Goal: Information Seeking & Learning: Learn about a topic

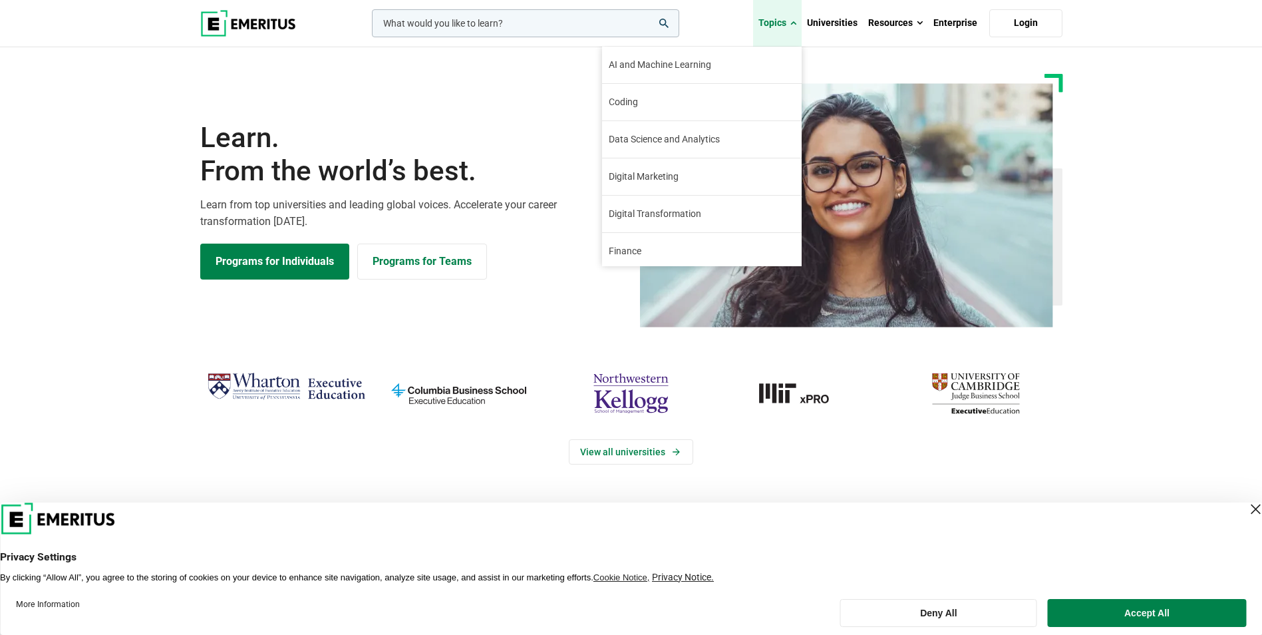
click at [788, 18] on link "Topics" at bounding box center [777, 23] width 49 height 47
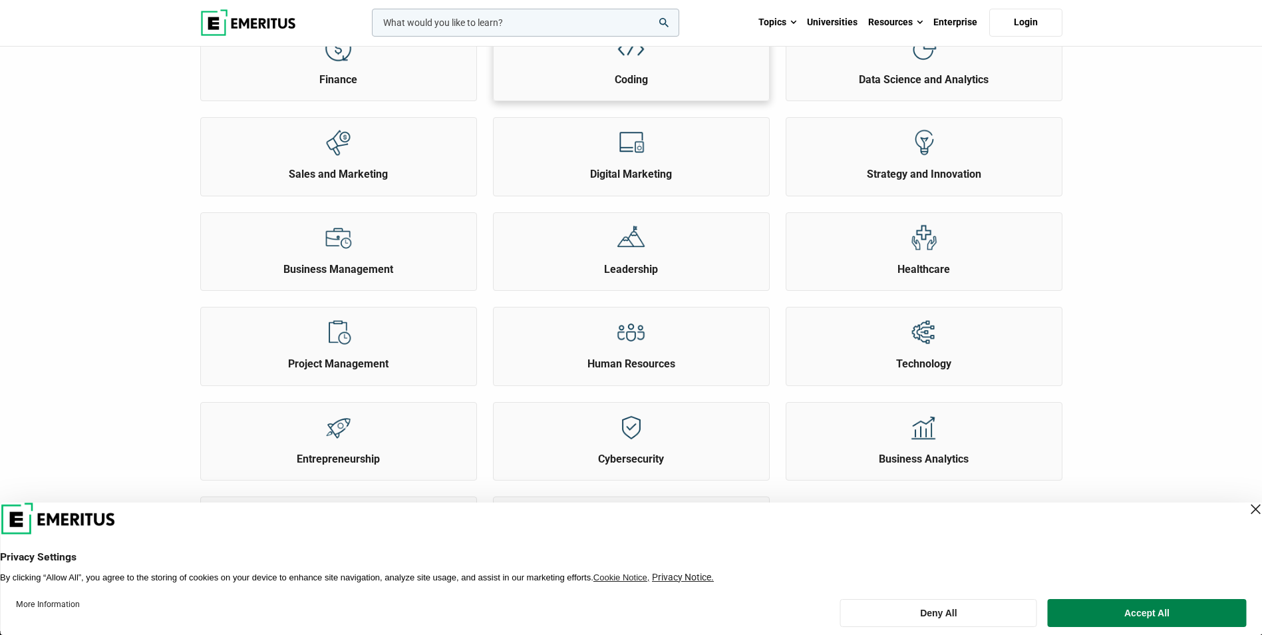
scroll to position [319, 0]
click at [1246, 514] on div "Close Layer" at bounding box center [1255, 509] width 19 height 19
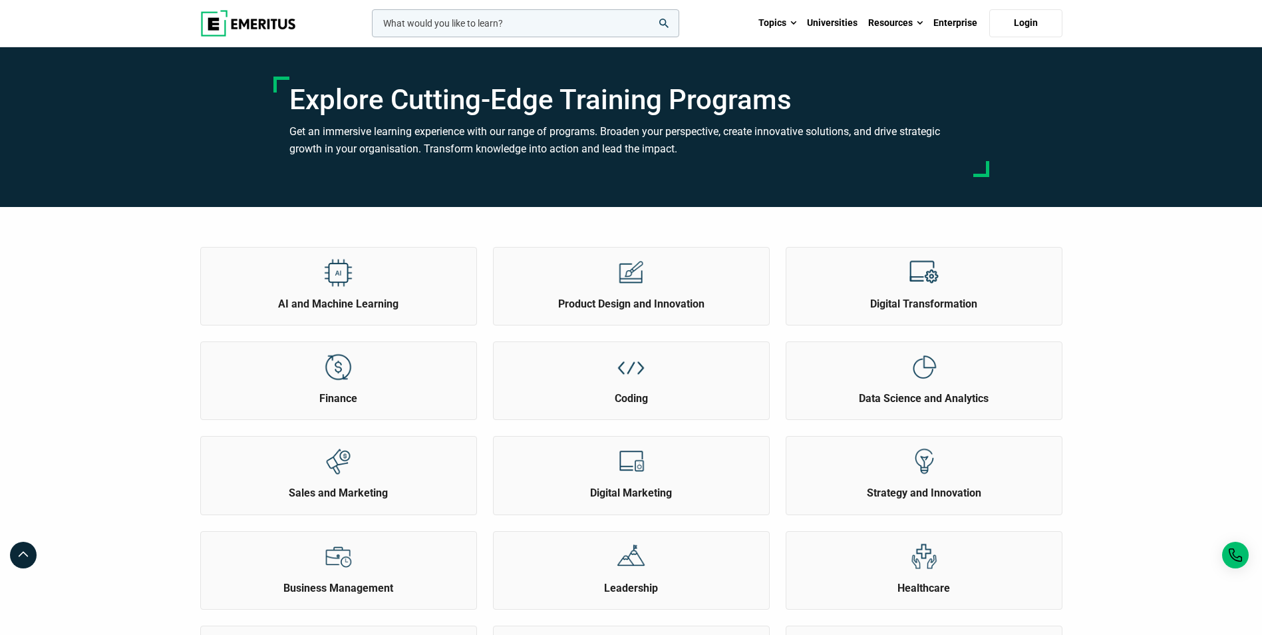
scroll to position [172, 0]
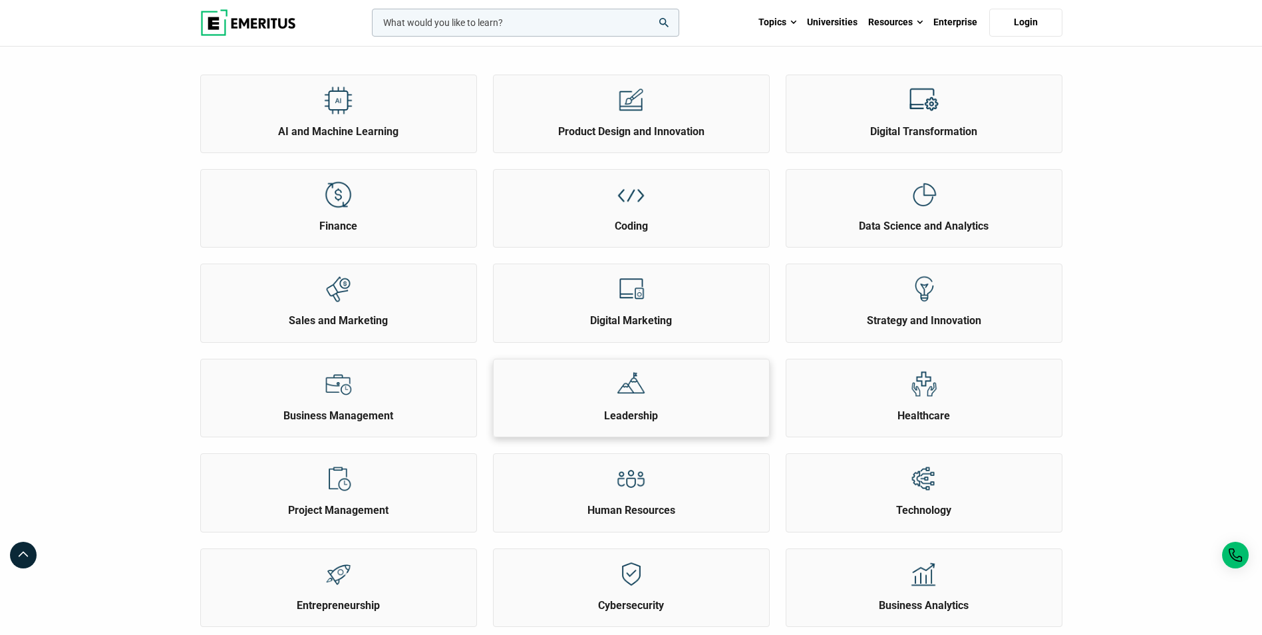
click at [645, 401] on div at bounding box center [631, 383] width 50 height 49
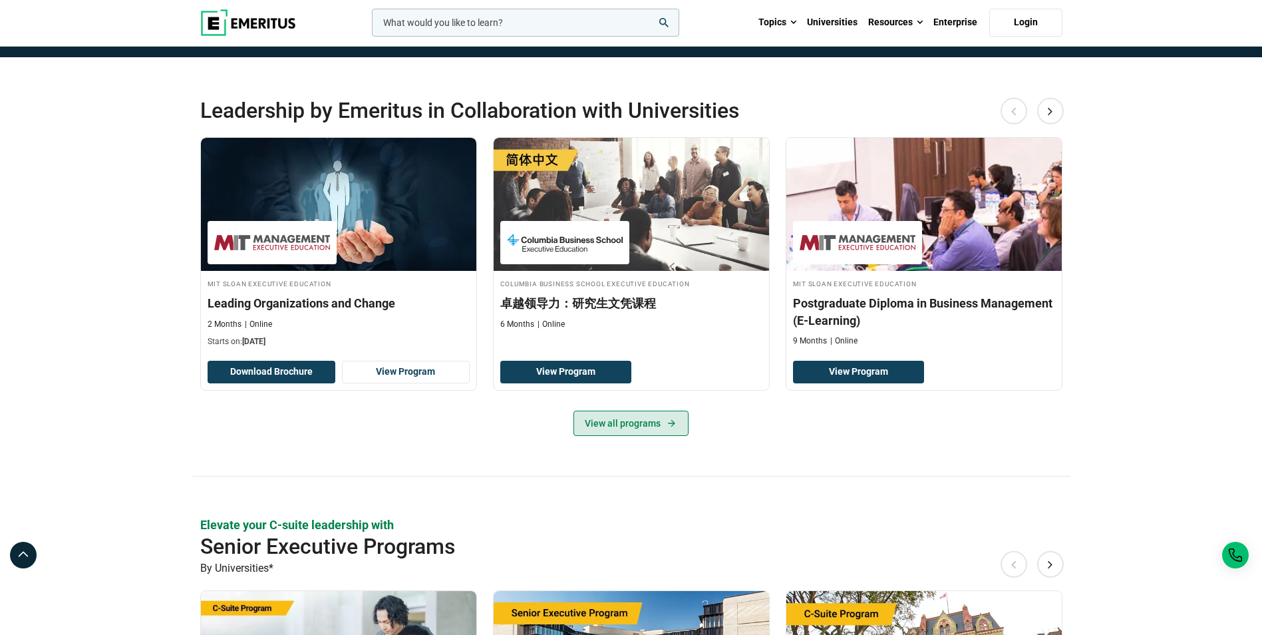
scroll to position [252, 0]
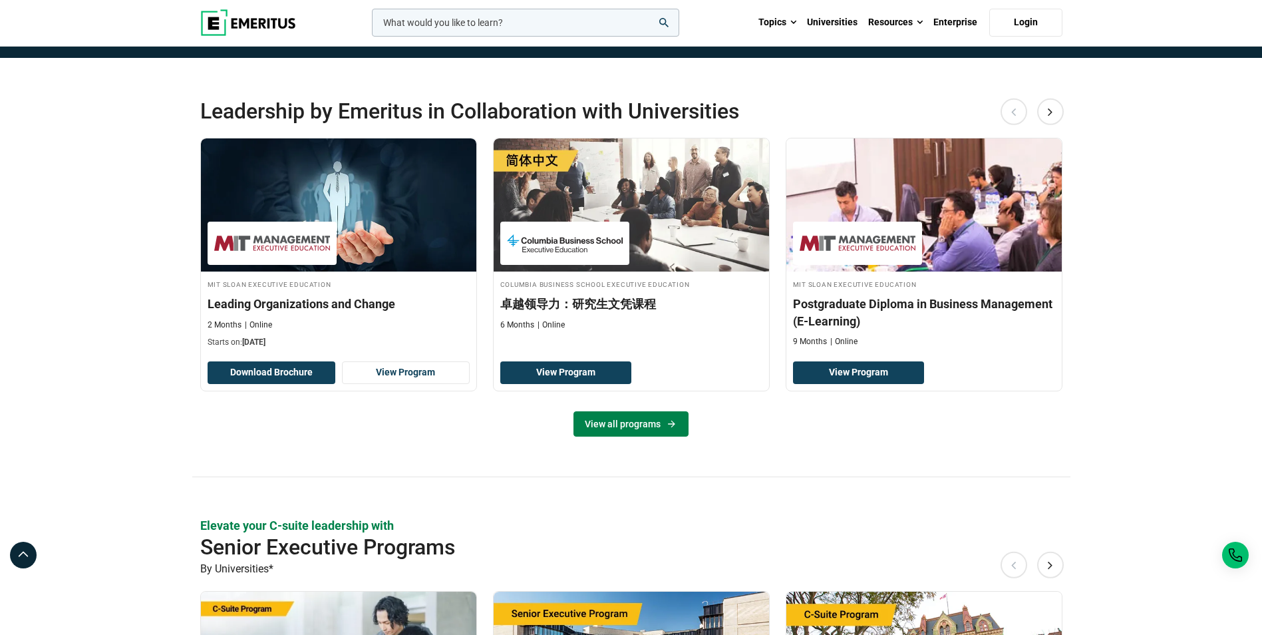
click at [614, 424] on link "View all programs" at bounding box center [631, 423] width 115 height 25
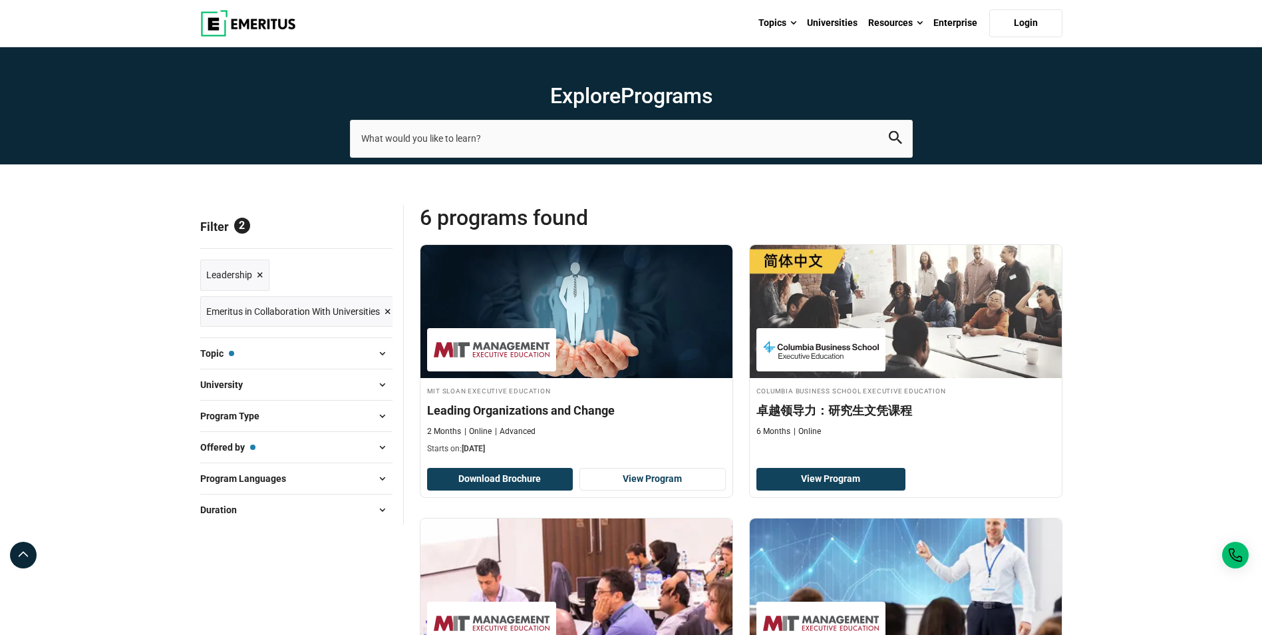
click at [389, 309] on span "×" at bounding box center [388, 311] width 7 height 19
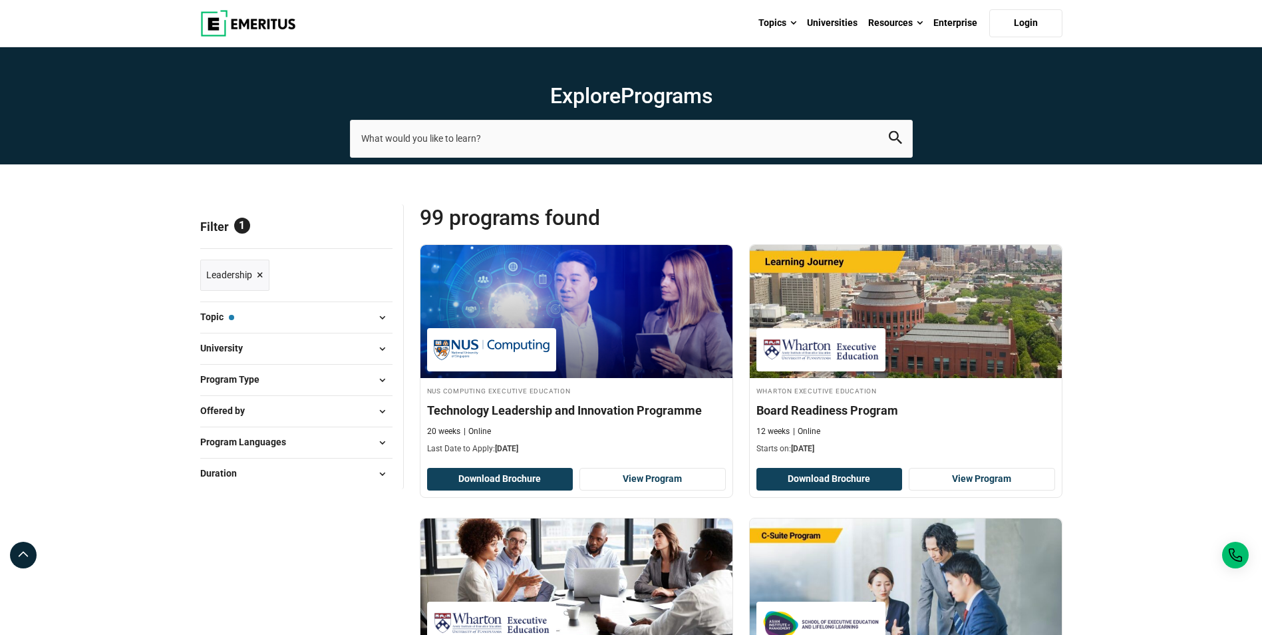
click at [251, 30] on img at bounding box center [248, 23] width 96 height 27
